Goal: Task Accomplishment & Management: Manage account settings

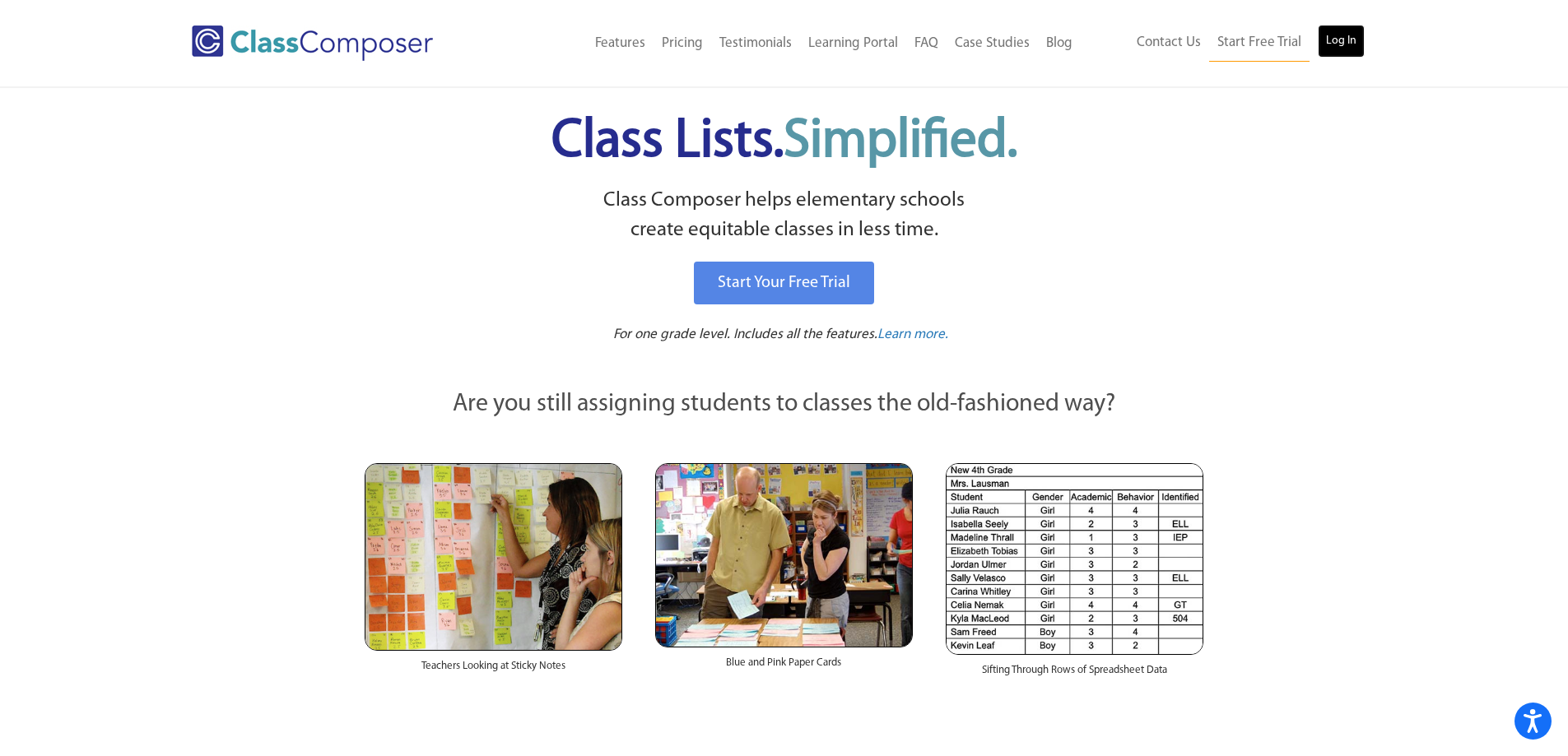
click at [1347, 35] on link "Log In" at bounding box center [1341, 41] width 47 height 32
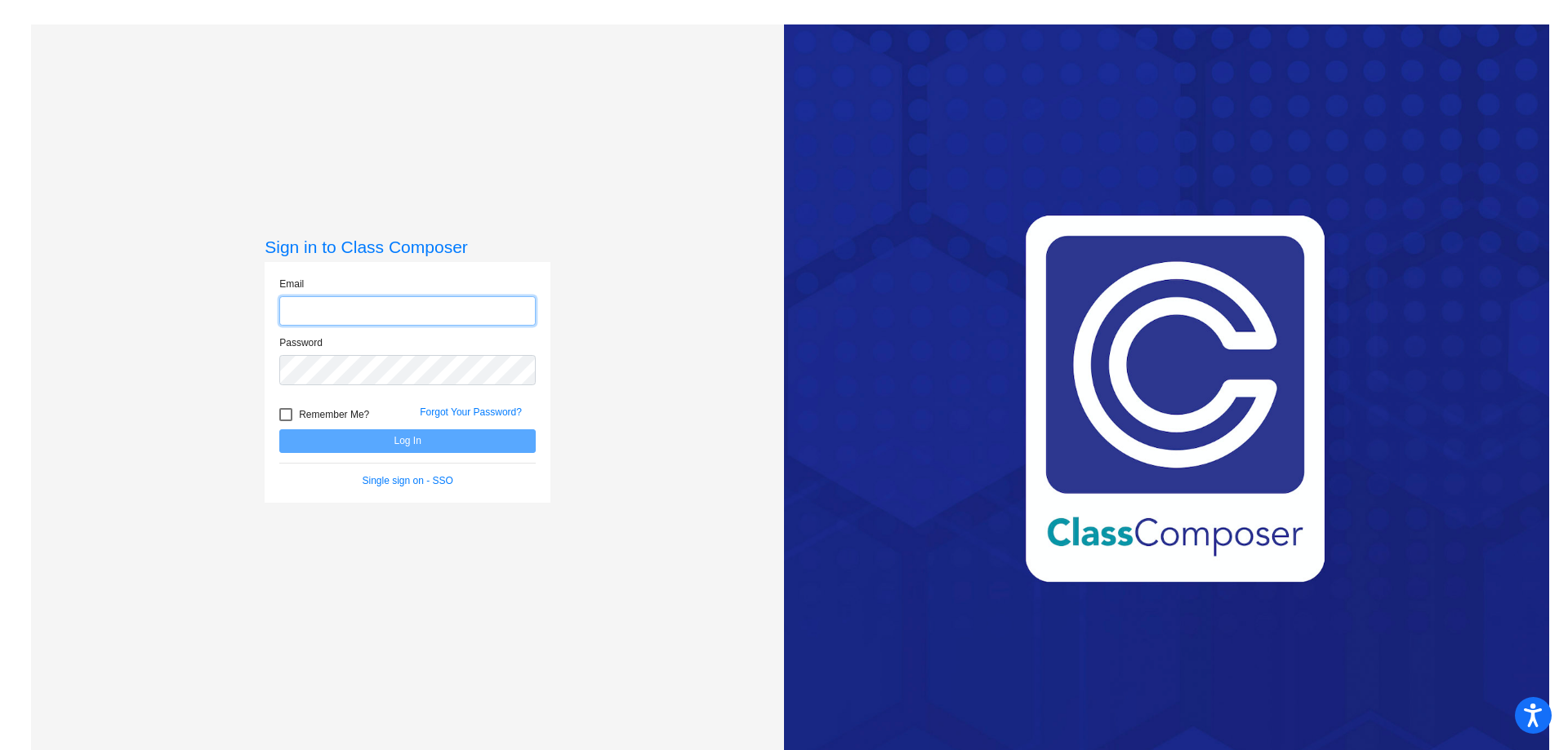
click at [291, 310] on input "email" at bounding box center [407, 311] width 256 height 30
type input "itaot@platteco.k12.mo.us"
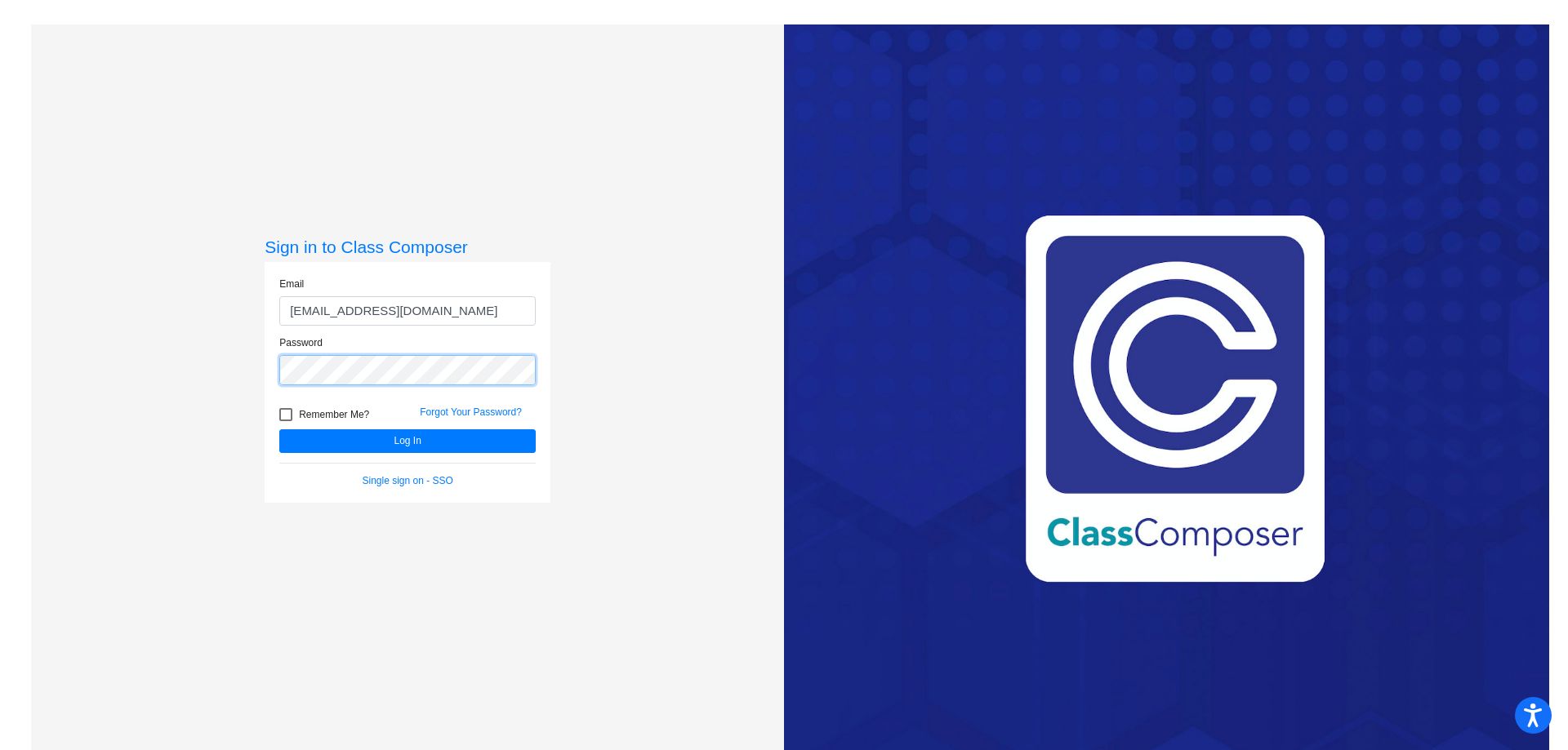
click at [279, 430] on button "Log In" at bounding box center [407, 441] width 256 height 23
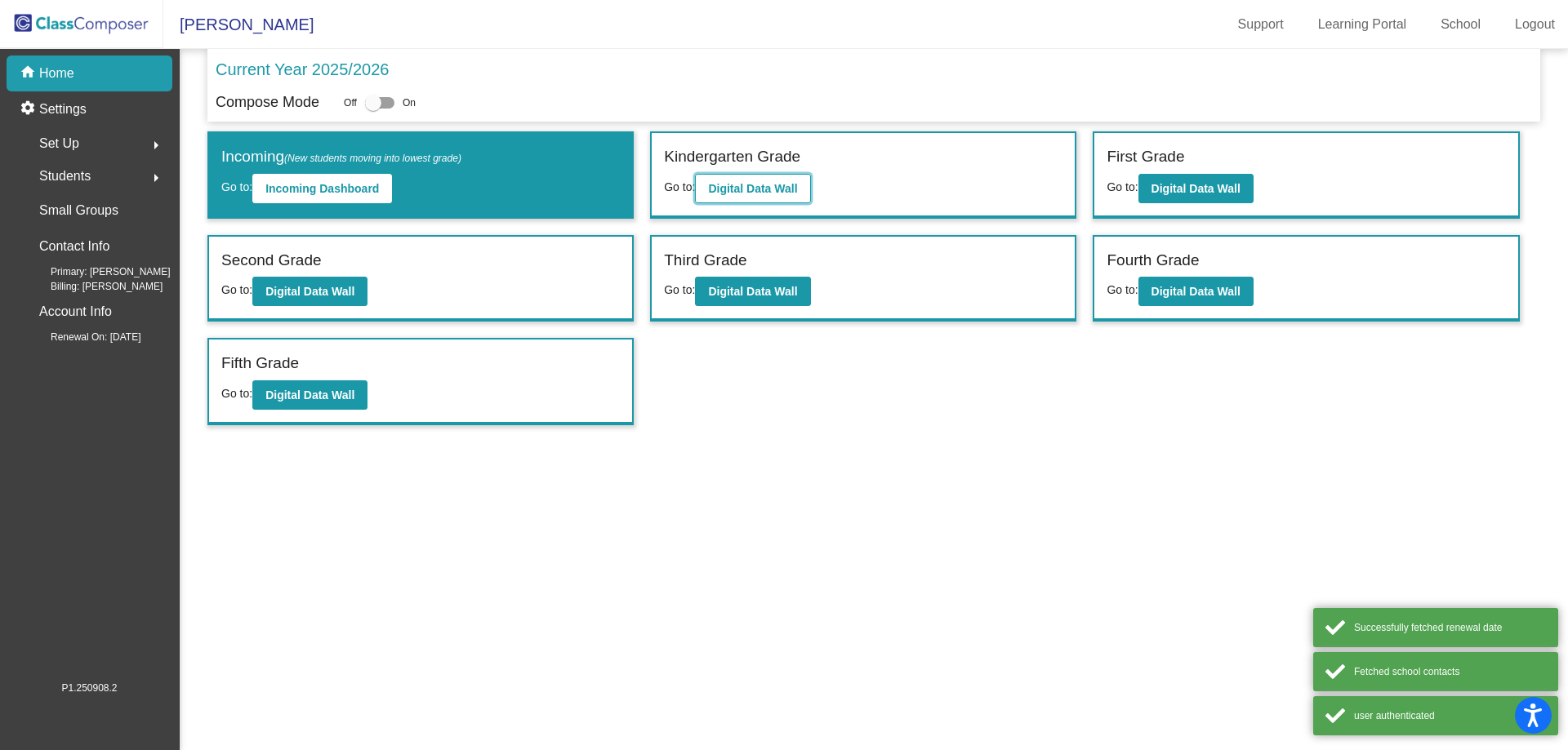
click at [731, 192] on b "Digital Data Wall" at bounding box center [752, 188] width 89 height 13
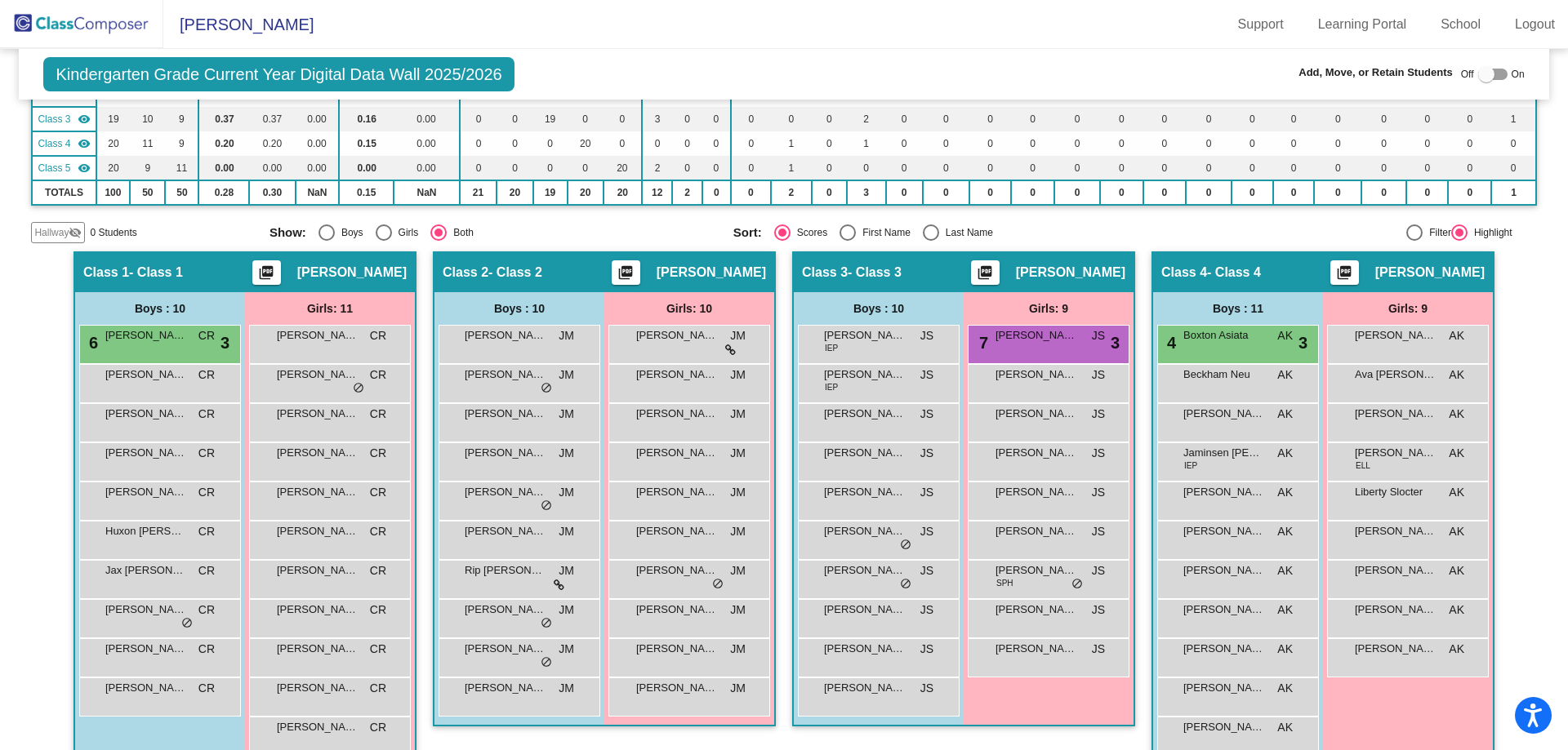
scroll to position [327, 0]
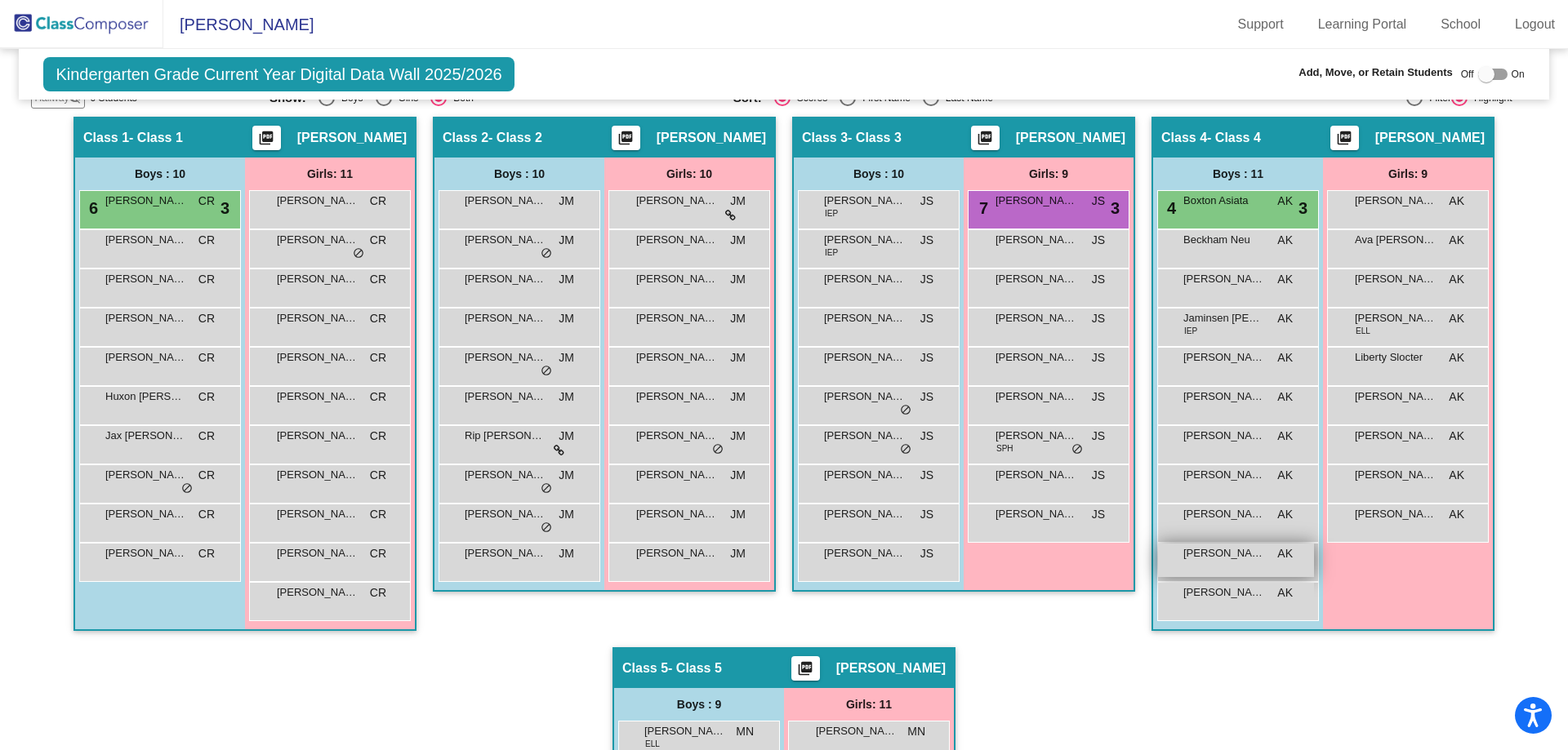
click at [1235, 564] on div "Roman Fuchs AK lock do_not_disturb_alt" at bounding box center [1236, 559] width 156 height 33
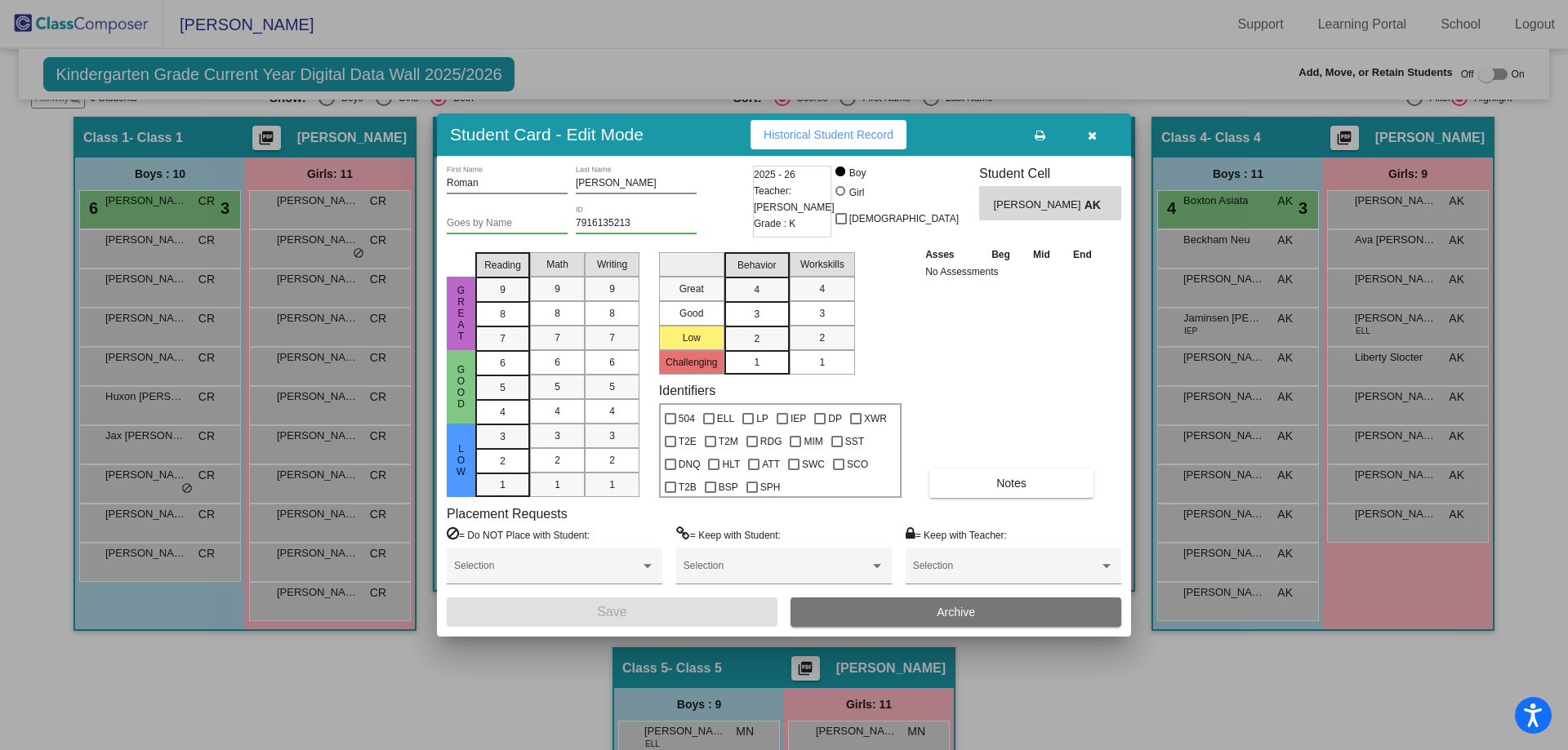
click at [908, 606] on button "Archive" at bounding box center [955, 611] width 330 height 30
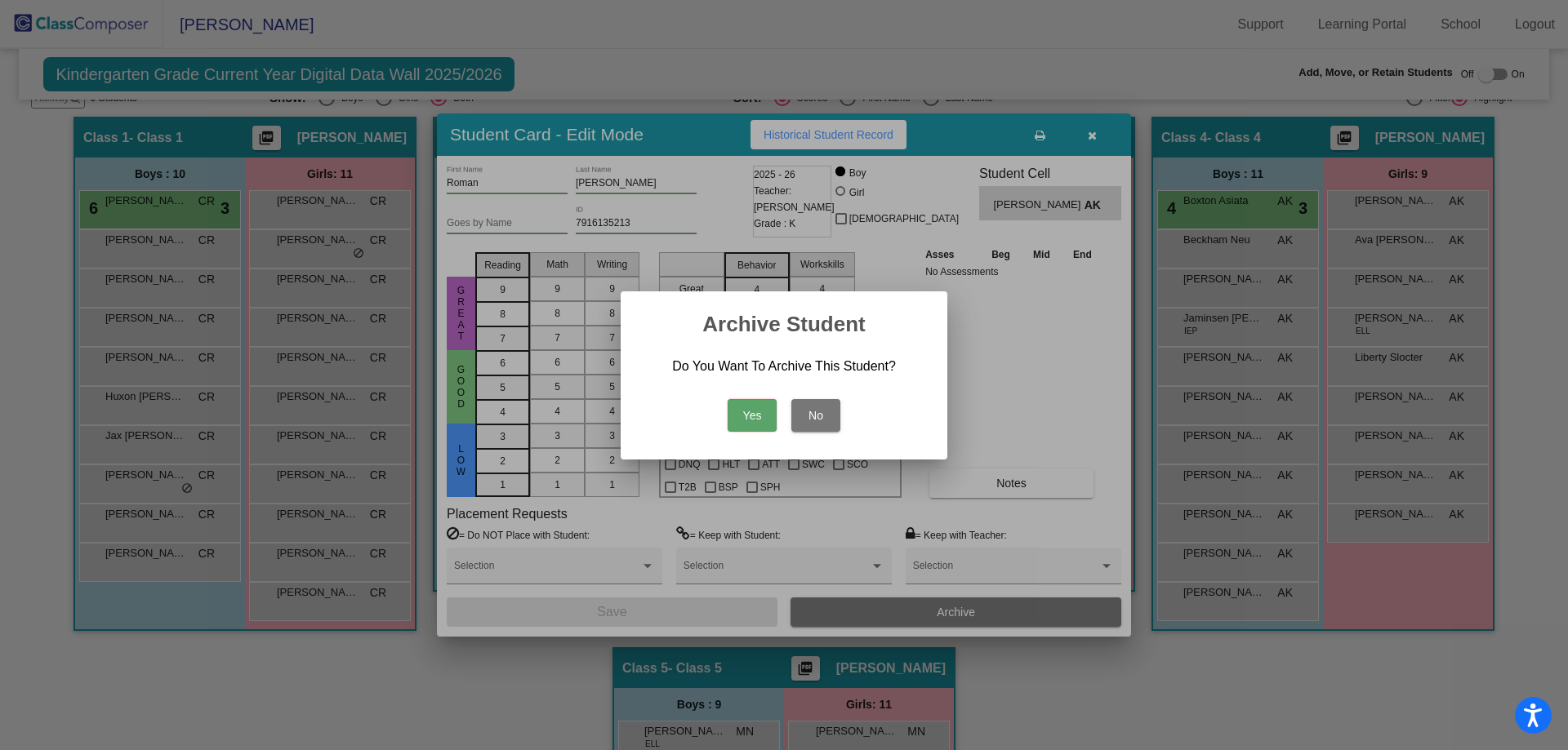
click at [745, 415] on button "Yes" at bounding box center [751, 415] width 49 height 32
